Goal: Information Seeking & Learning: Find specific fact

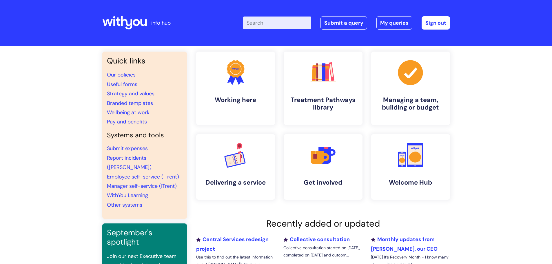
click at [270, 24] on input "Enter your search term here..." at bounding box center [277, 23] width 68 height 13
type input "annual"
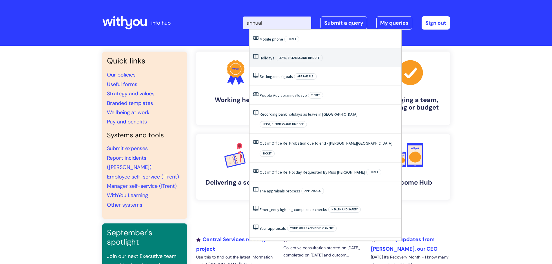
click at [270, 56] on link "Holidays" at bounding box center [267, 57] width 15 height 5
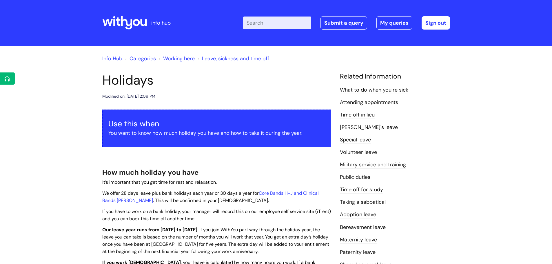
click at [258, 23] on input "Enter your search term here..." at bounding box center [277, 23] width 68 height 13
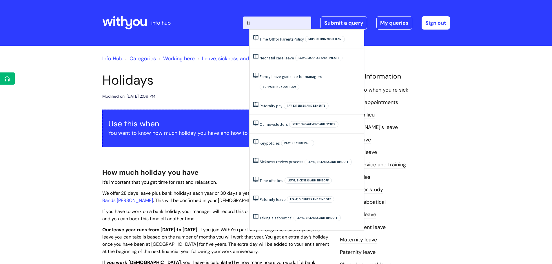
type input "t"
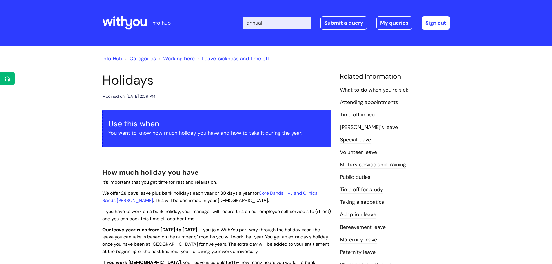
click at [204, 81] on h1 "Holidays" at bounding box center [216, 80] width 229 height 16
click at [278, 22] on input "annual" at bounding box center [277, 23] width 68 height 13
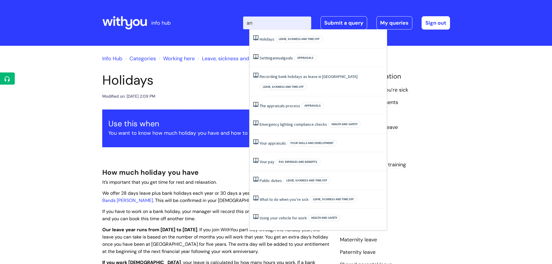
type input "a"
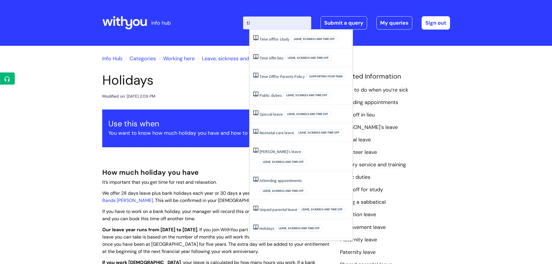
type input "t"
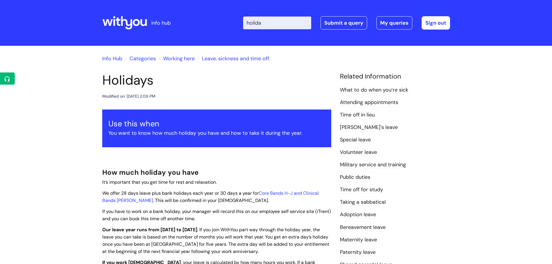
type input "holiday"
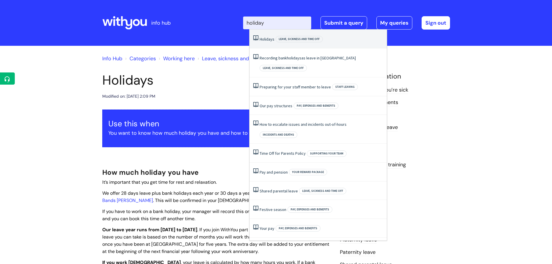
click at [266, 39] on span "Holidays" at bounding box center [267, 39] width 15 height 5
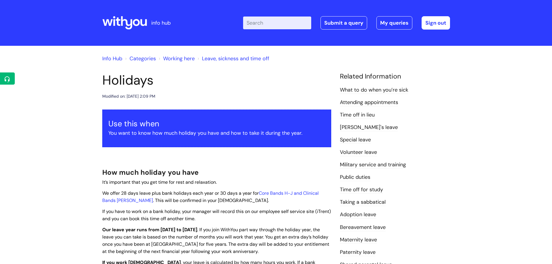
click at [267, 25] on input "Enter your search term here..." at bounding box center [277, 23] width 68 height 13
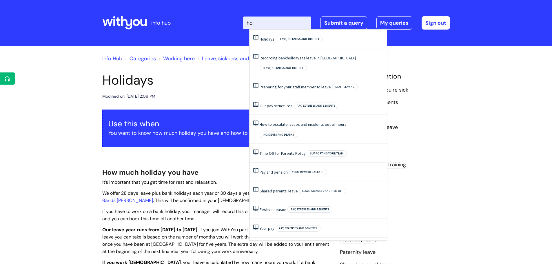
type input "h"
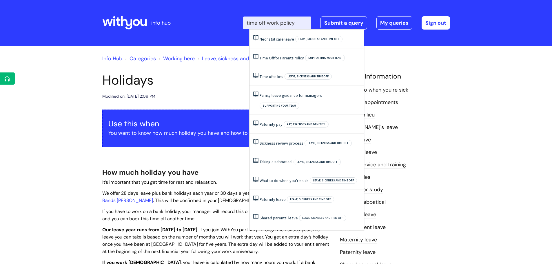
type input "time off work policy"
click button "Search" at bounding box center [0, 0] width 0 height 0
